Goal: Navigation & Orientation: Find specific page/section

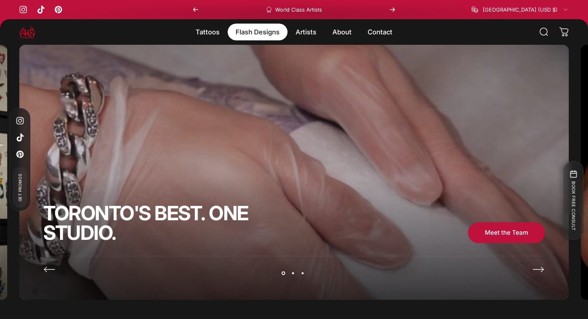
click at [259, 32] on magnet-element "Flash Designs Flash Designs" at bounding box center [258, 32] width 60 height 17
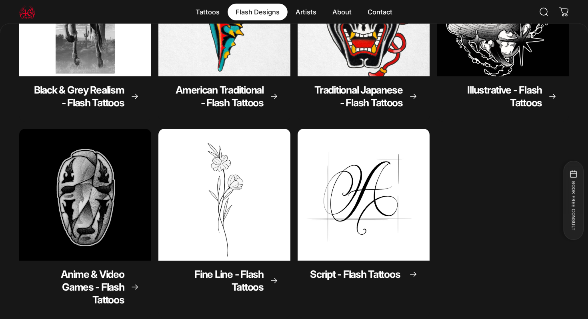
scroll to position [182, 0]
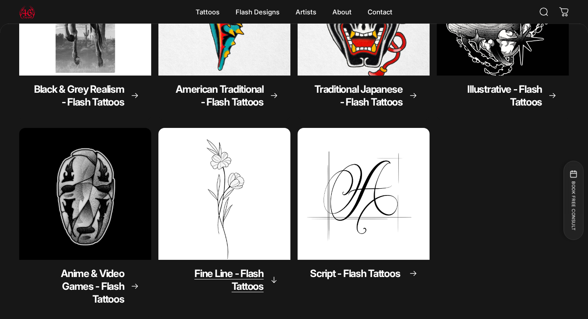
click at [217, 196] on img "Fine Line - Flash Tattoos" at bounding box center [224, 194] width 138 height 138
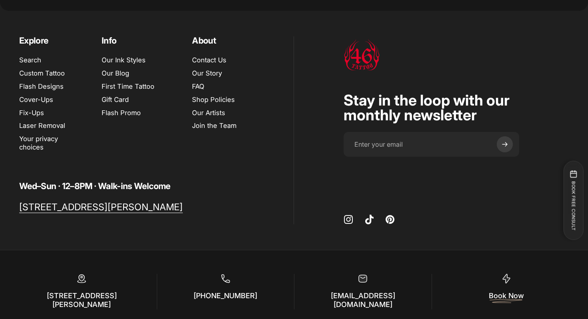
scroll to position [781, 0]
